Goal: Complete application form

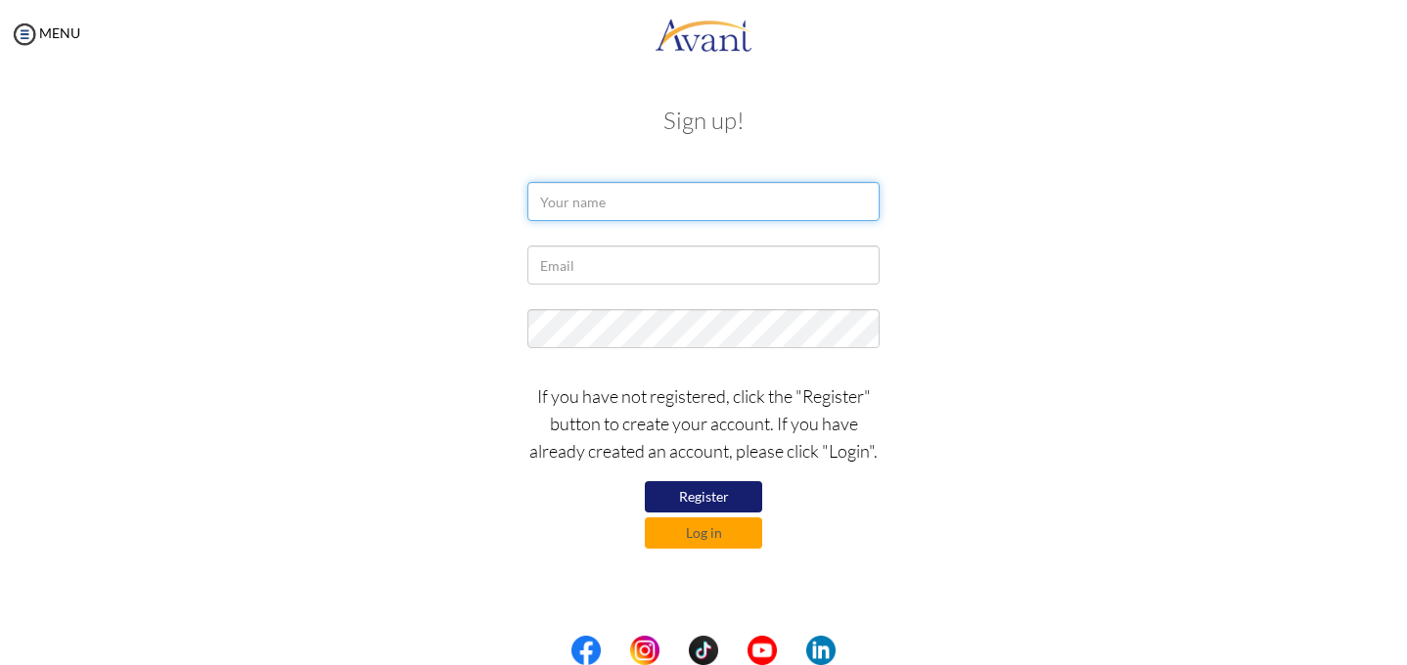
click at [763, 217] on input "text" at bounding box center [703, 201] width 352 height 39
click at [657, 209] on input "[PERSON_NAME] [PERSON_NAME]" at bounding box center [703, 201] width 352 height 39
type input "[PERSON_NAME] Lungayan"
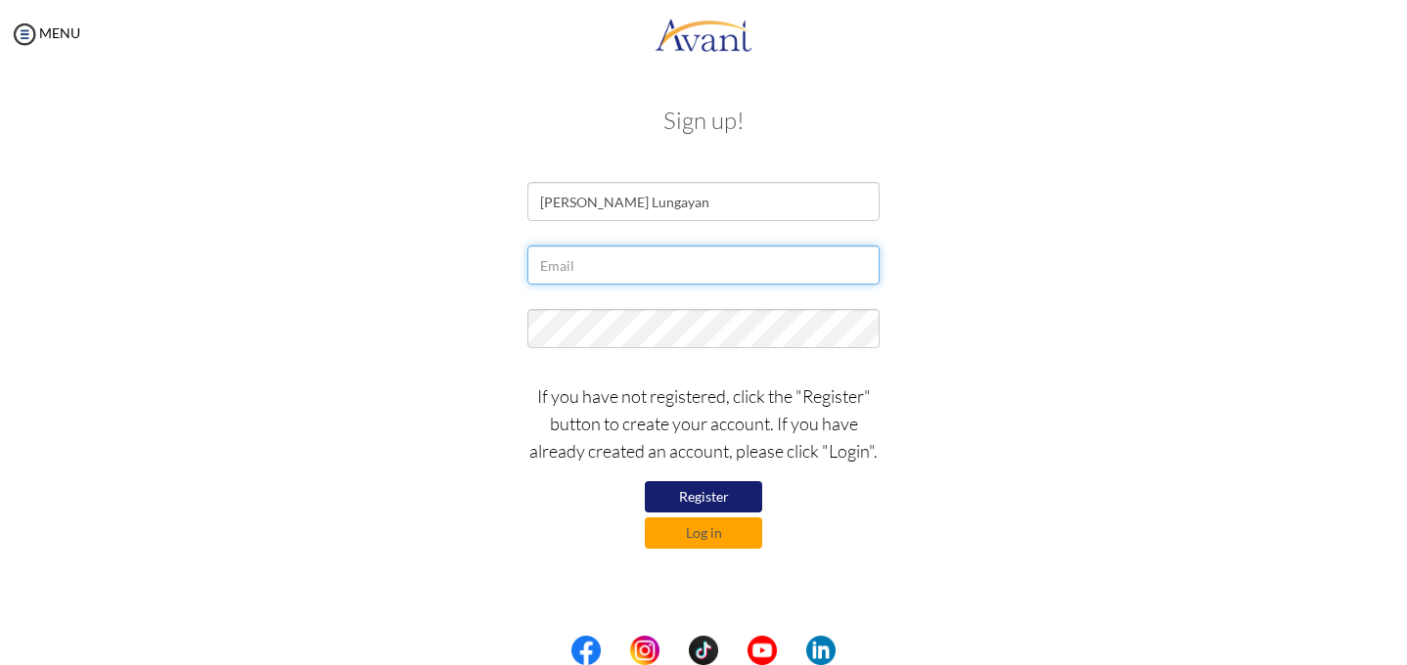
click at [661, 248] on input "text" at bounding box center [703, 265] width 352 height 39
type input "[EMAIL_ADDRESS][DOMAIN_NAME]"
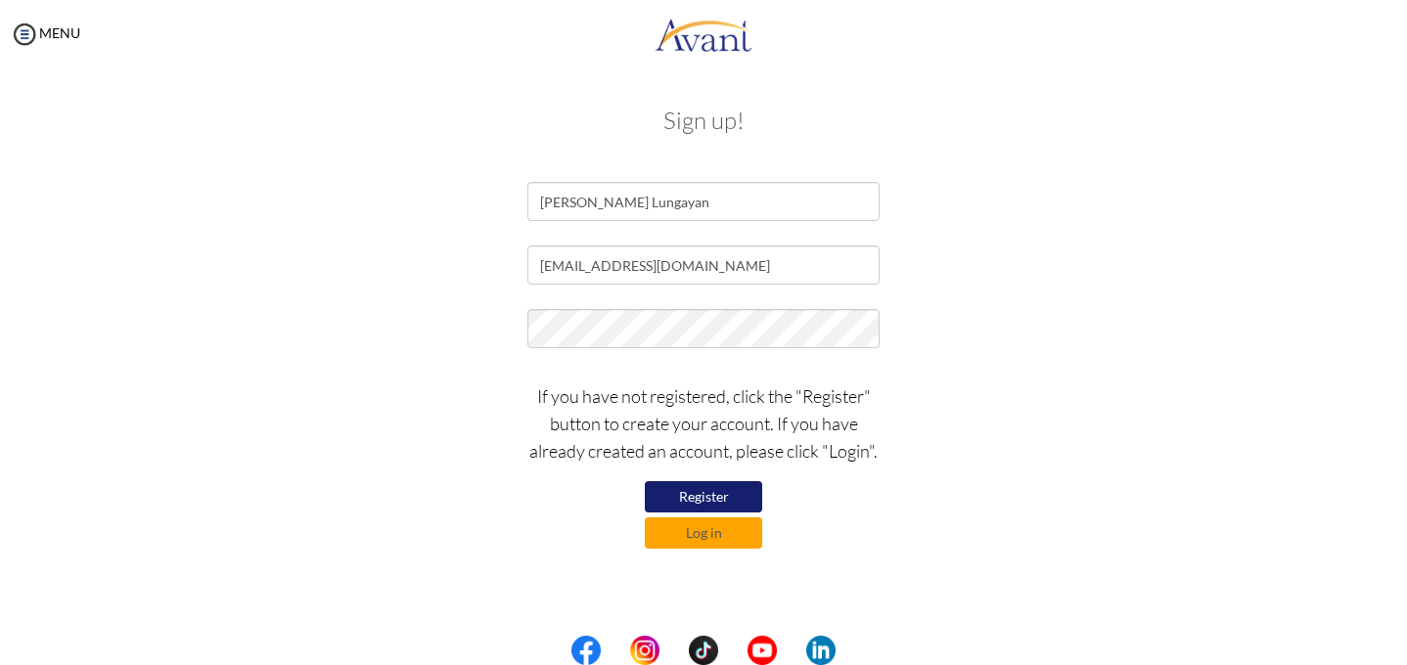
click at [745, 497] on button "Register" at bounding box center [703, 496] width 117 height 31
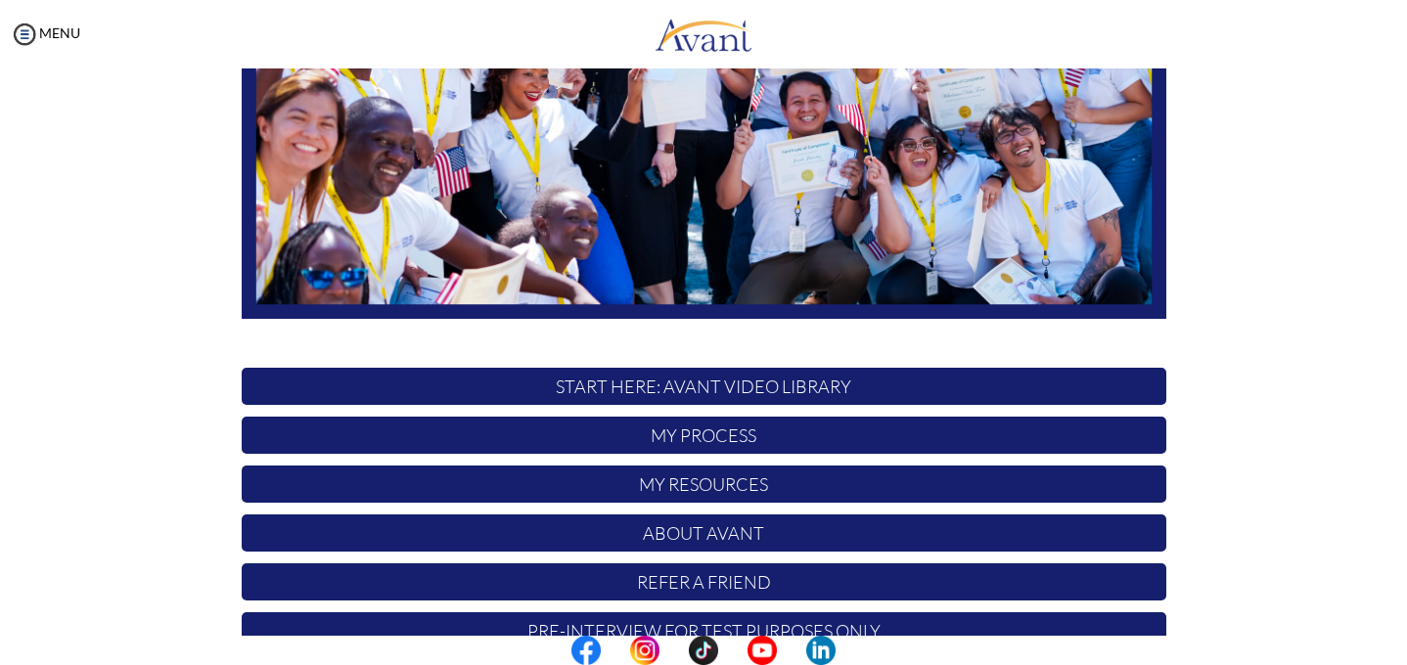
scroll to position [422, 0]
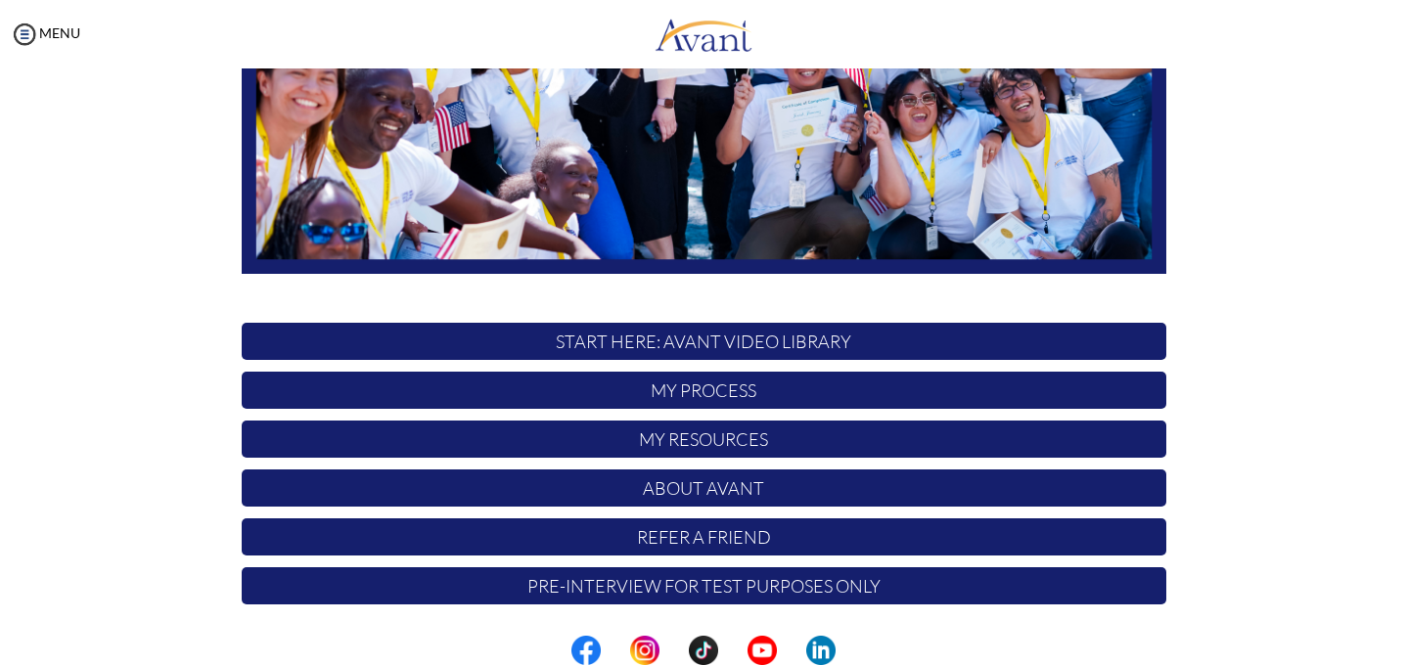
click at [689, 330] on p "START HERE: Avant Video Library" at bounding box center [704, 341] width 924 height 37
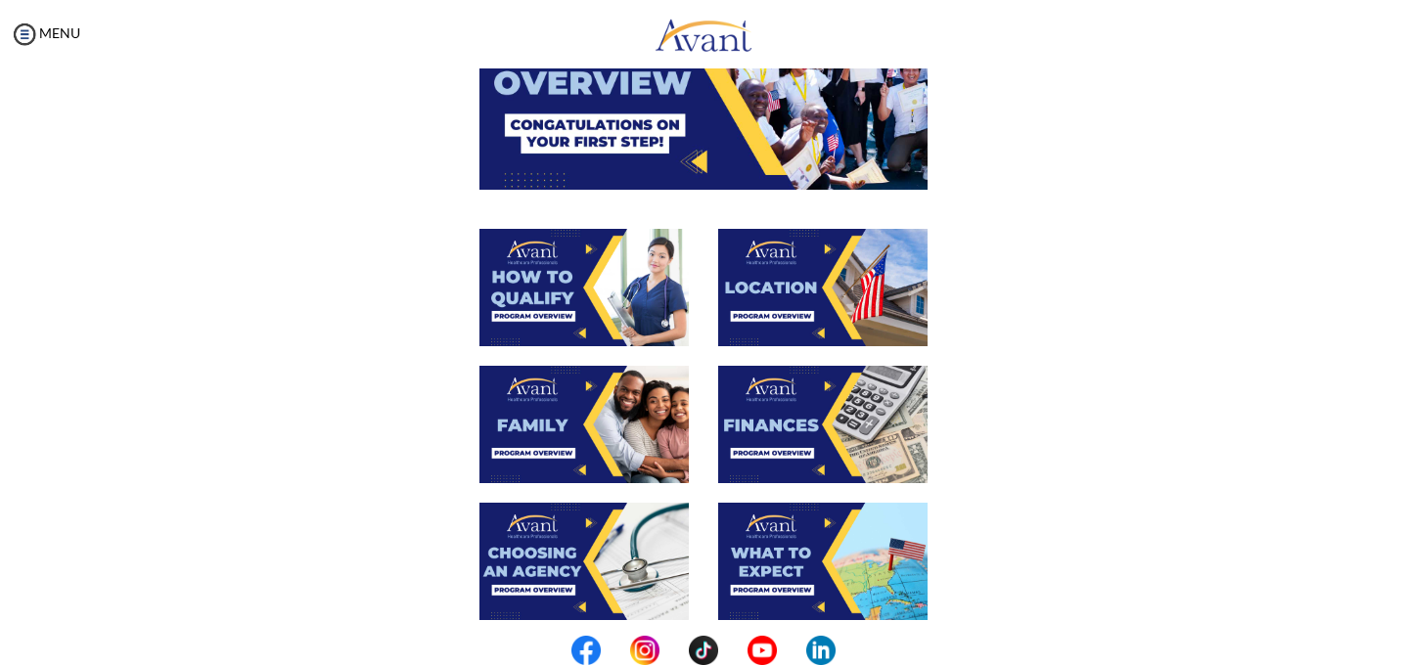
scroll to position [680, 0]
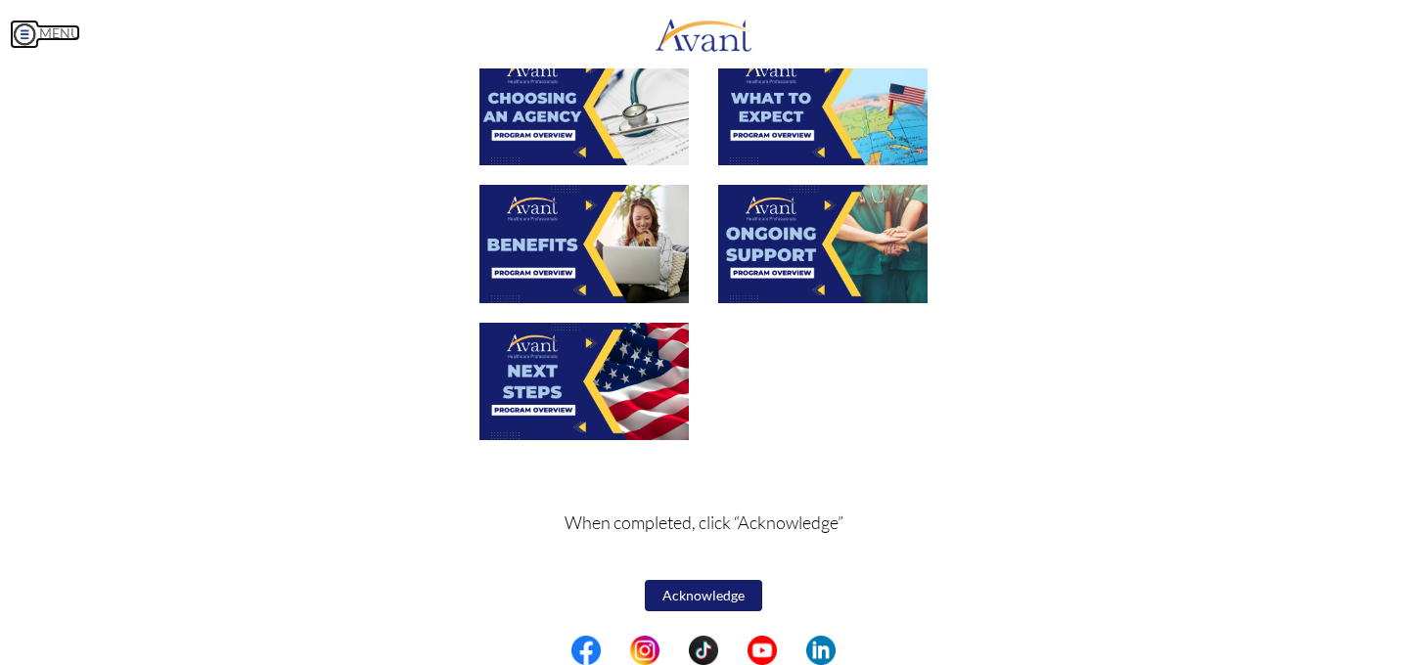
click at [25, 44] on img at bounding box center [24, 34] width 29 height 29
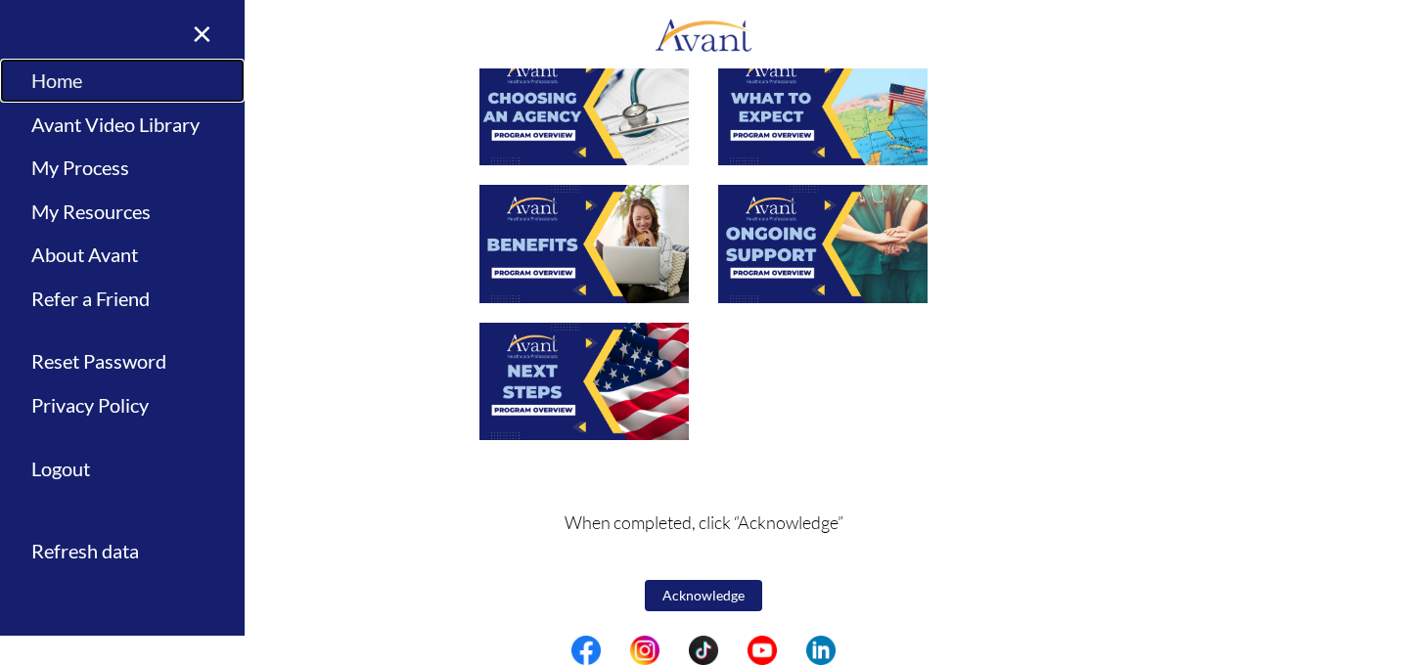
click at [52, 85] on link "Home" at bounding box center [122, 81] width 245 height 44
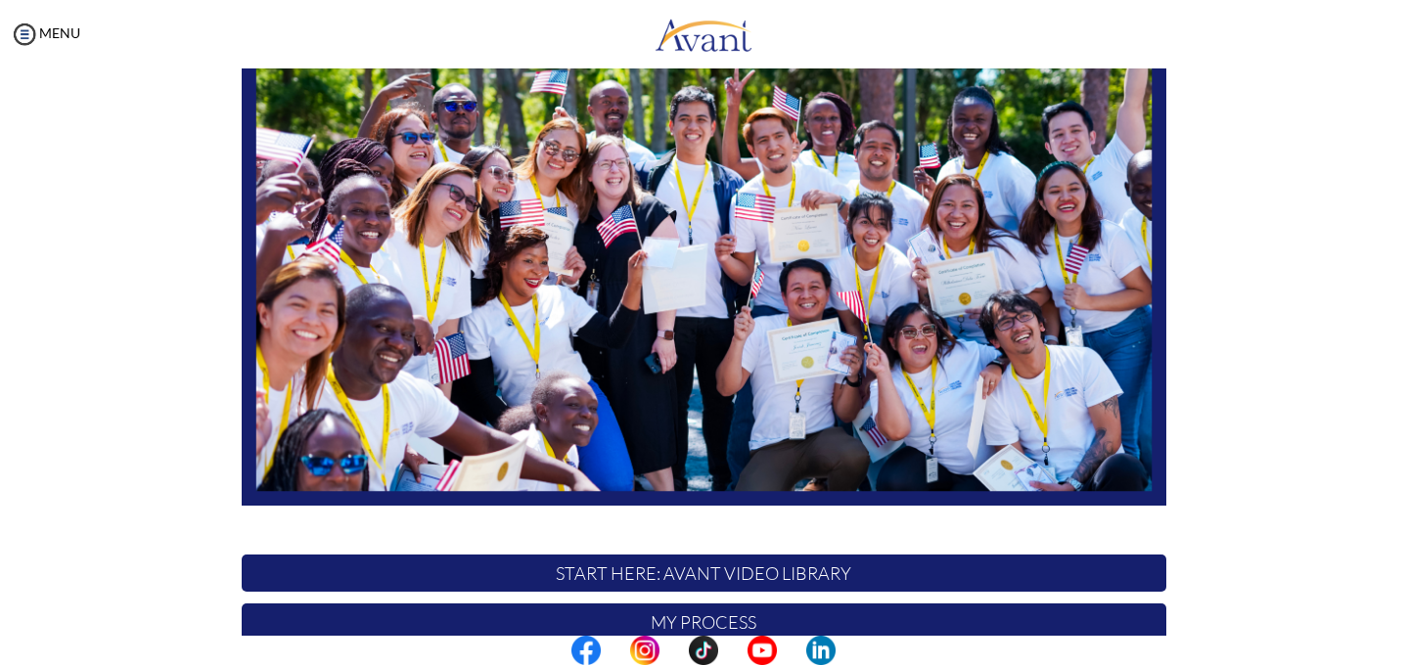
scroll to position [422, 0]
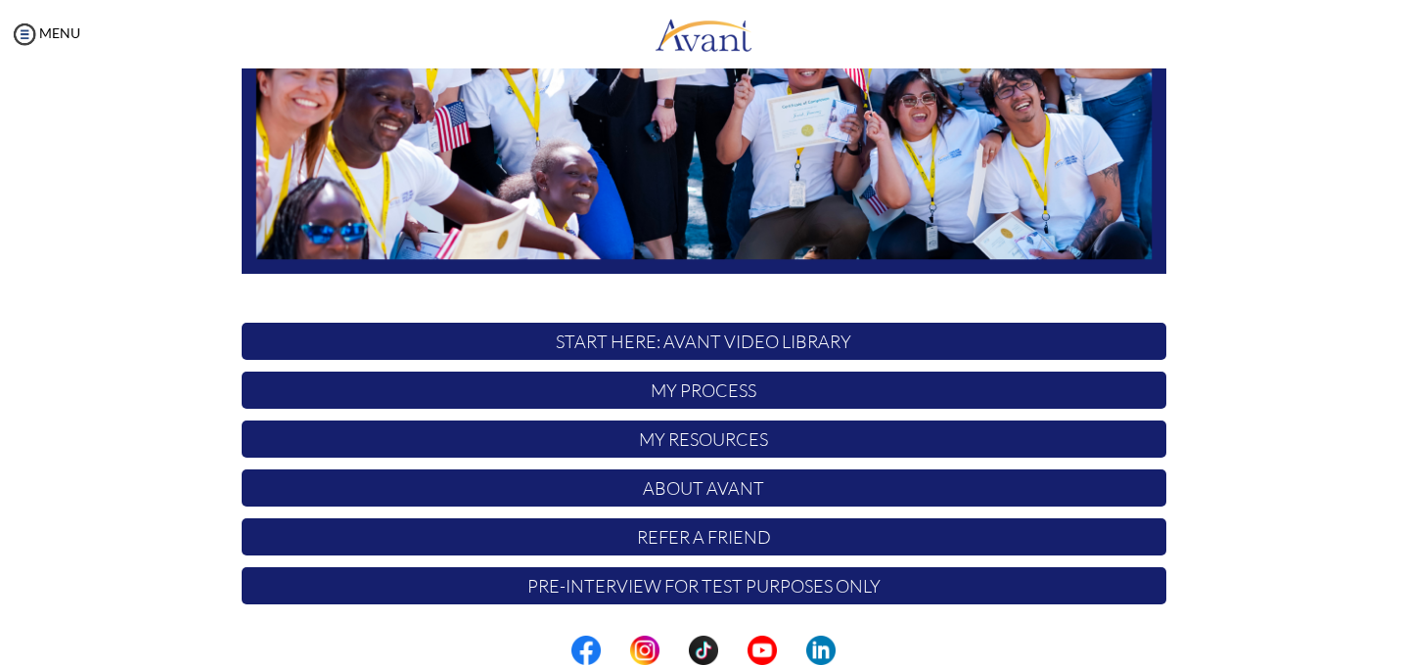
click at [689, 587] on p "Pre-Interview for test purposes only" at bounding box center [704, 585] width 924 height 37
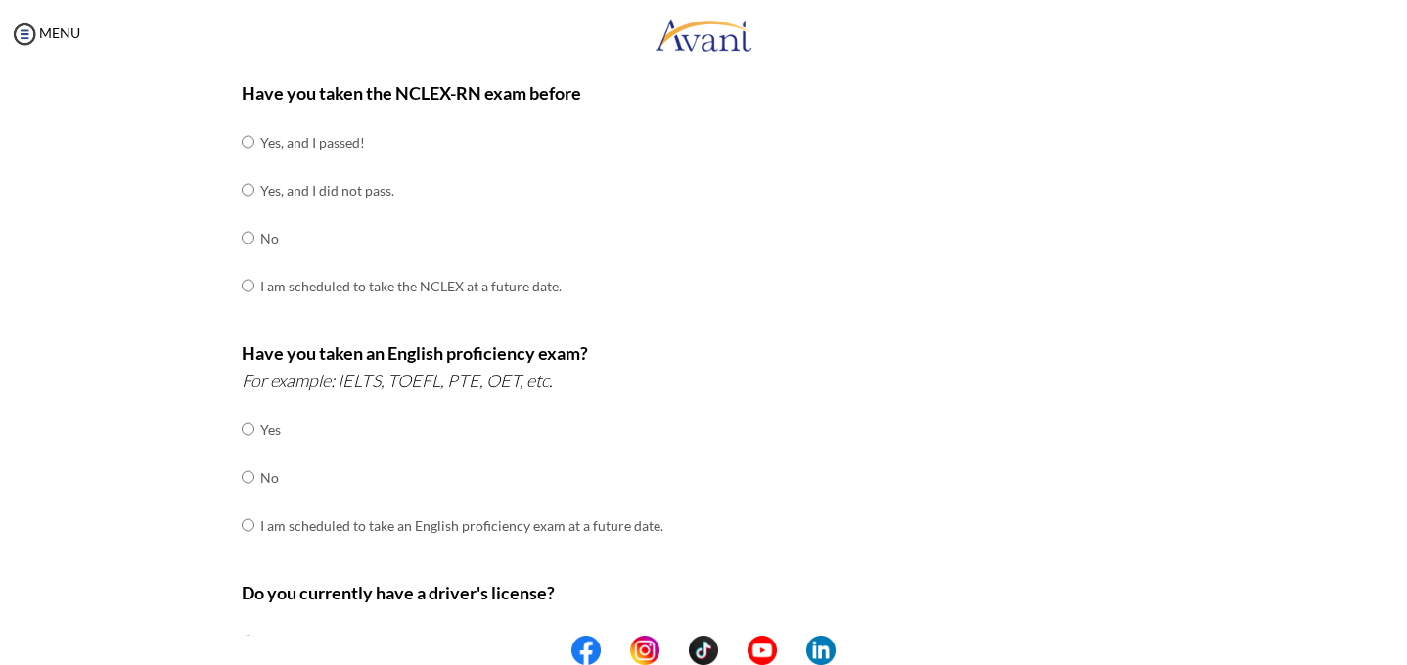
scroll to position [271, 0]
